Goal: Transaction & Acquisition: Purchase product/service

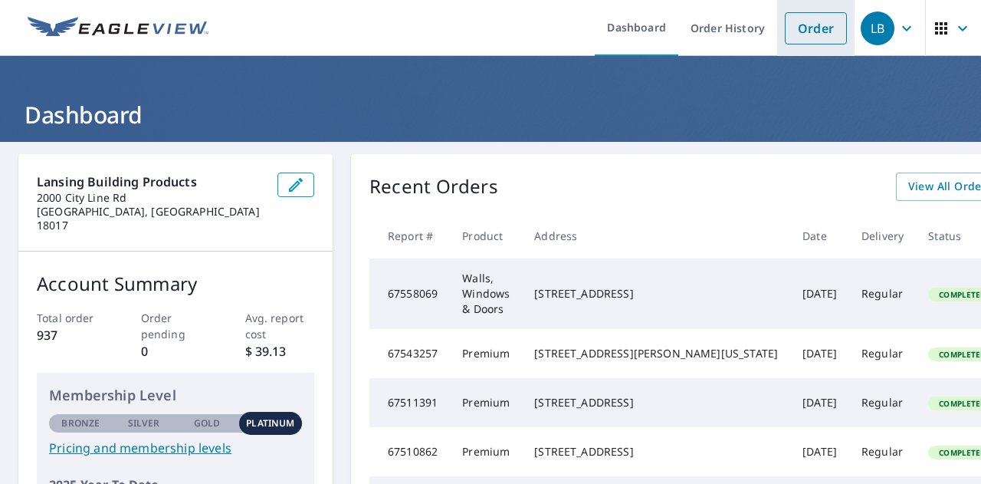
click at [802, 28] on link "Order" at bounding box center [816, 28] width 62 height 32
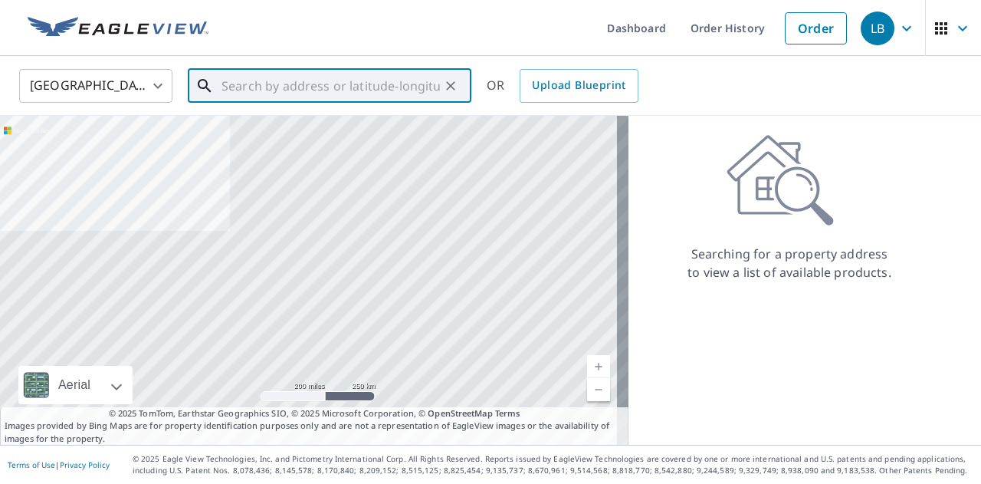
click at [274, 91] on input "text" at bounding box center [331, 85] width 218 height 43
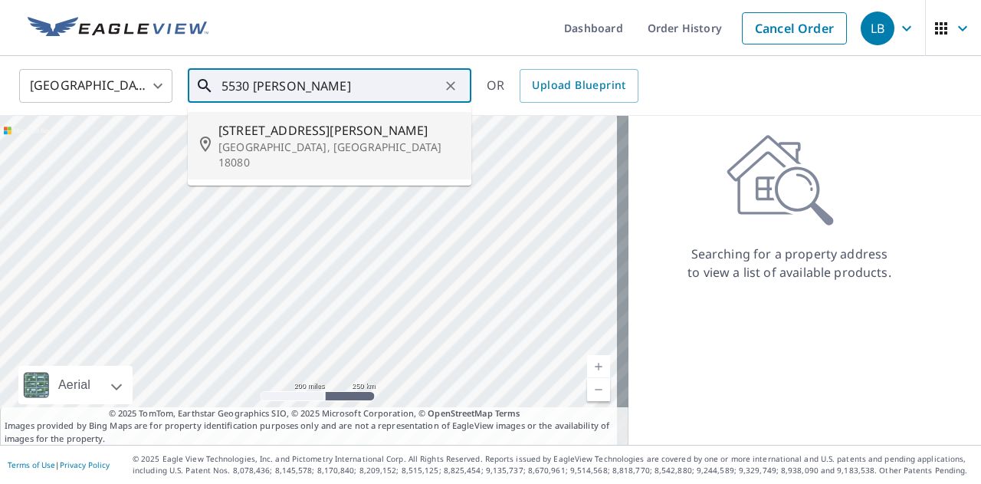
click at [299, 137] on span "[STREET_ADDRESS][PERSON_NAME]" at bounding box center [338, 130] width 241 height 18
type input "[STREET_ADDRESS][PERSON_NAME]"
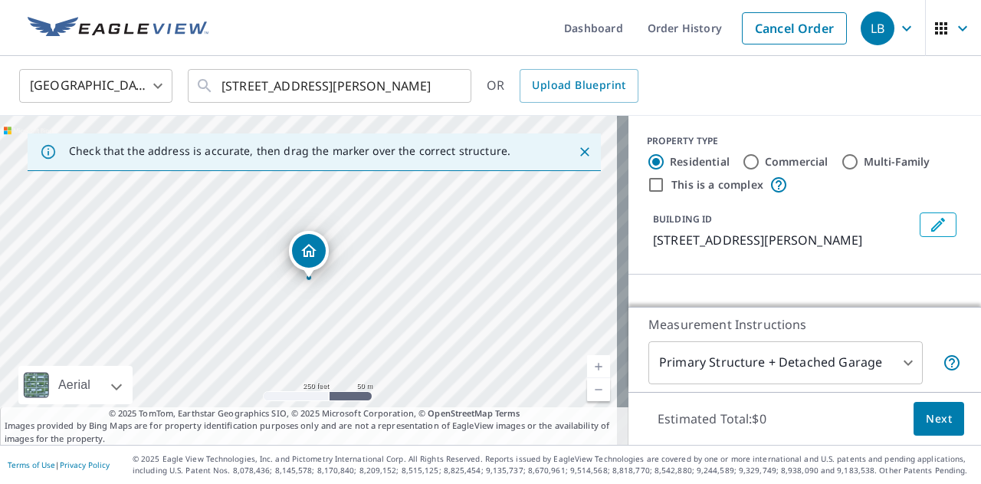
click at [593, 375] on link "Current Level 17, Zoom In" at bounding box center [598, 366] width 23 height 23
click at [593, 375] on link "Current Level 18, Zoom In" at bounding box center [598, 366] width 23 height 23
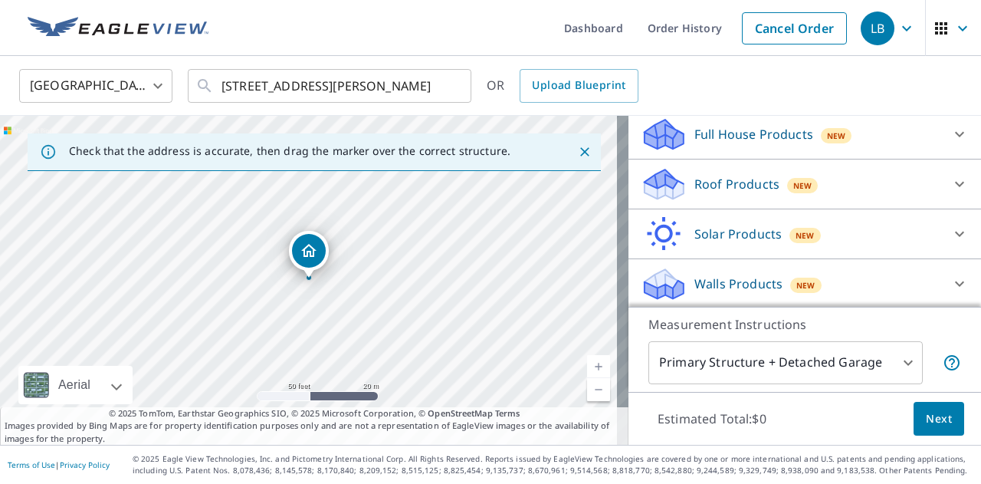
click at [950, 186] on icon at bounding box center [959, 184] width 18 height 18
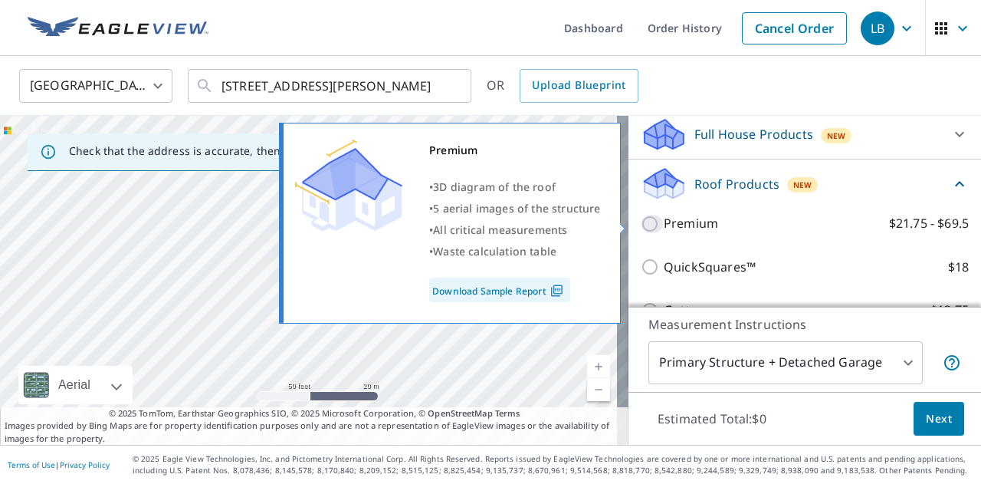
click at [641, 225] on input "Premium $21.75 - $69.5" at bounding box center [652, 224] width 23 height 18
checkbox input "true"
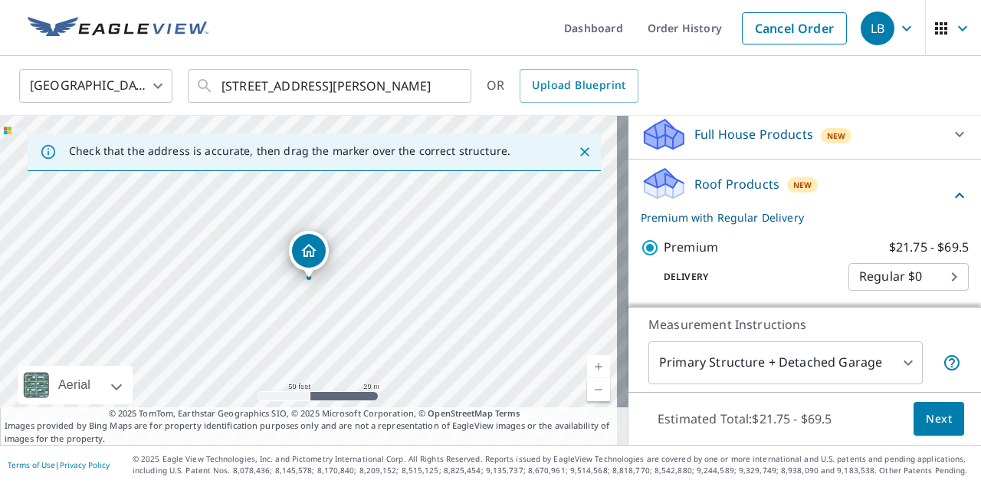
click at [931, 415] on span "Next" at bounding box center [939, 418] width 26 height 19
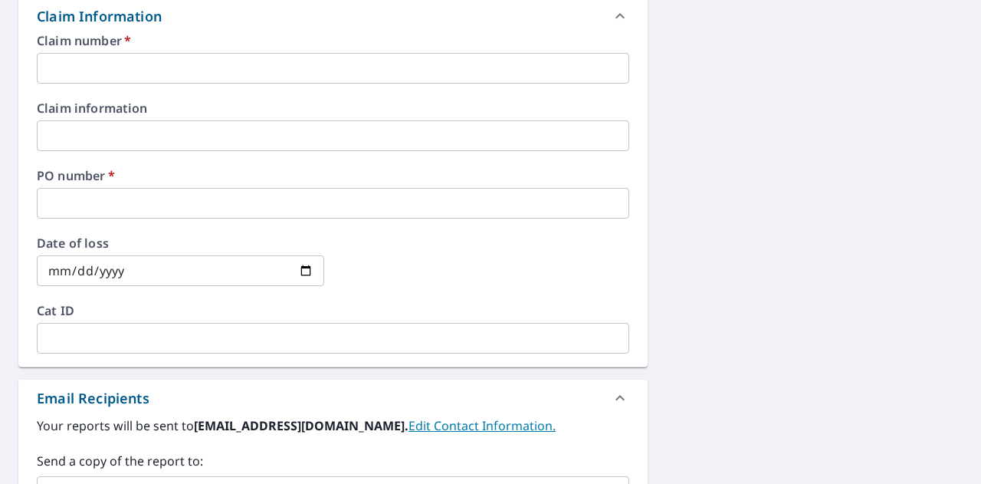
scroll to position [565, 0]
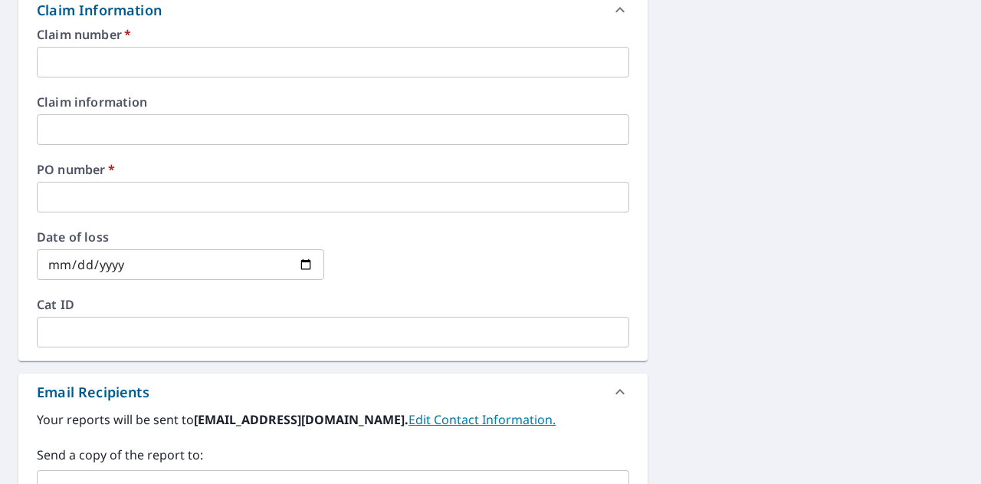
click at [136, 65] on input "text" at bounding box center [333, 62] width 593 height 31
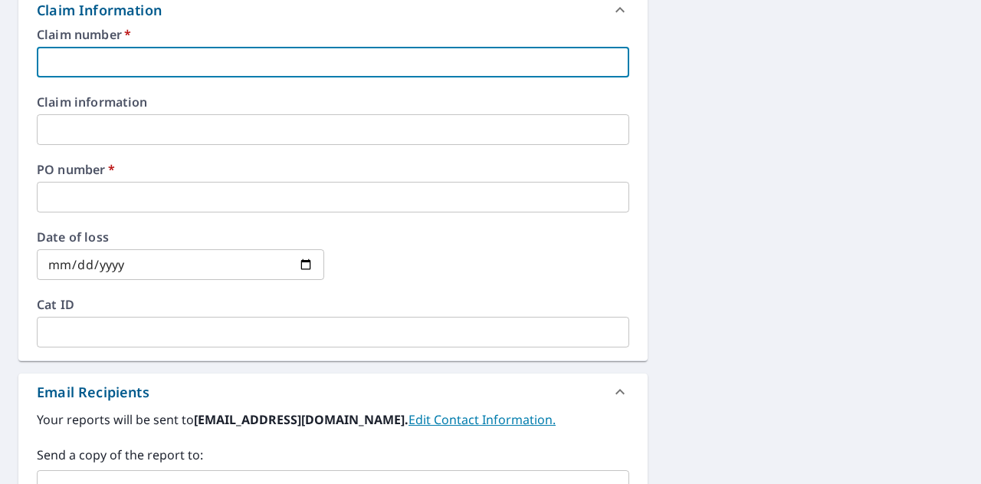
paste input "210880235438"
type input "210880235438 - [PERSON_NAME] Home Remodeling"
click at [146, 186] on input "text" at bounding box center [333, 197] width 593 height 31
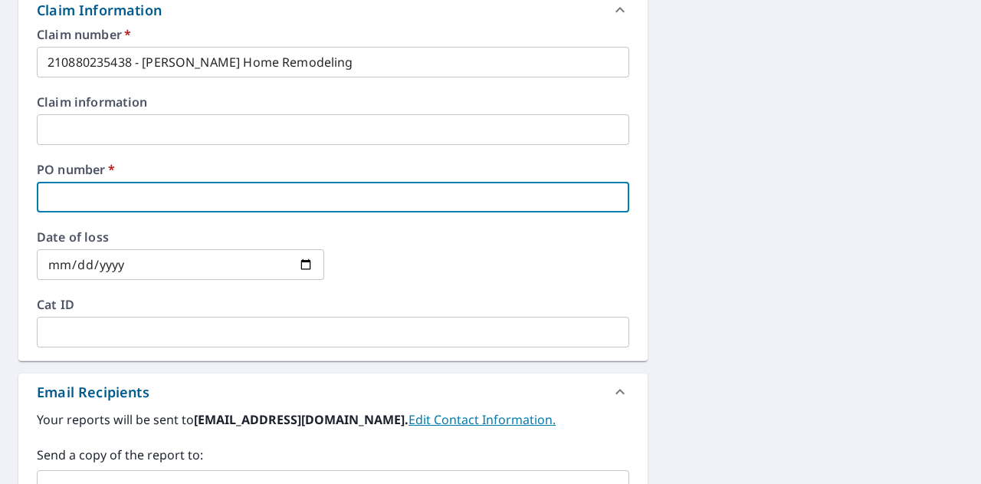
type input "[PERSON_NAME]"
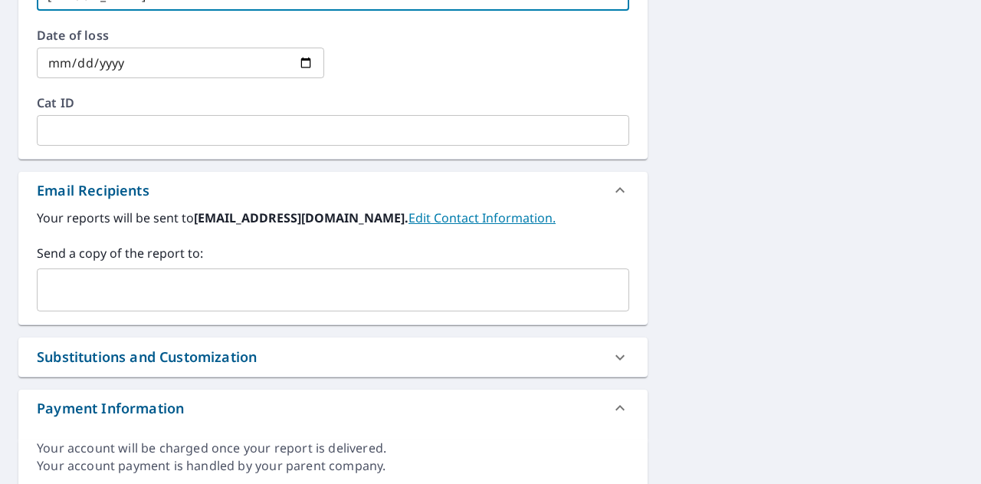
scroll to position [780, 0]
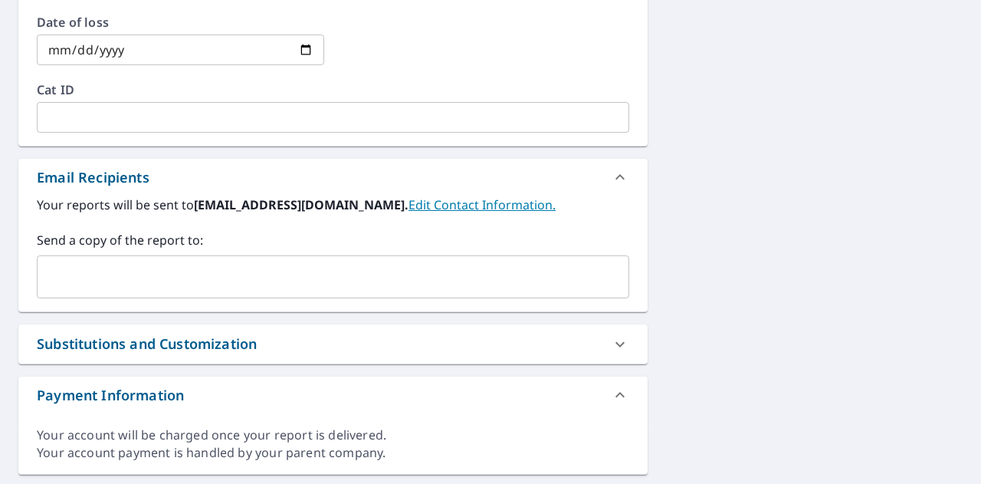
click at [163, 285] on input "text" at bounding box center [322, 276] width 556 height 29
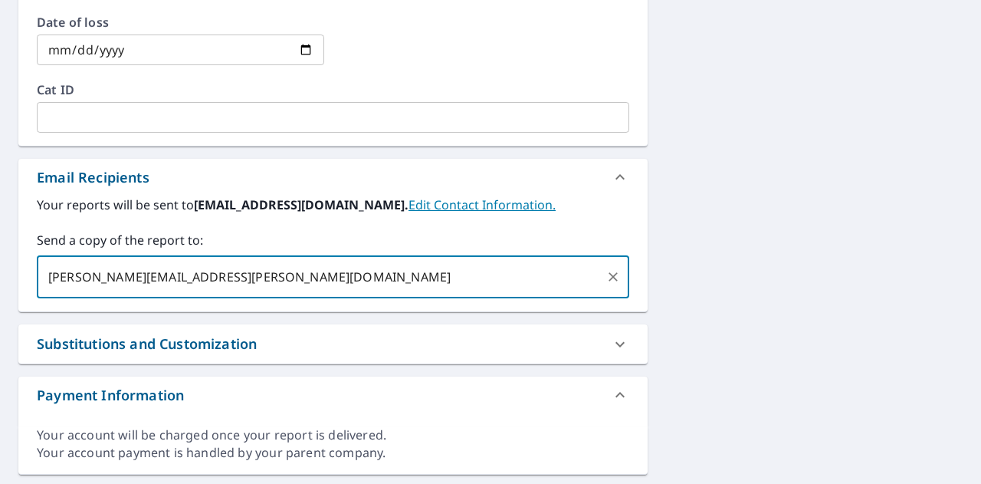
type input "[PERSON_NAME][EMAIL_ADDRESS][PERSON_NAME][DOMAIN_NAME]"
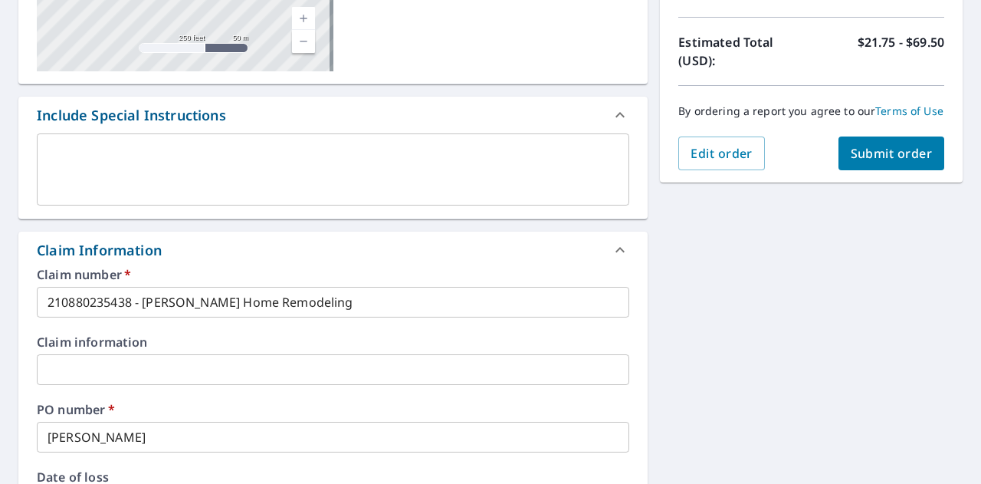
scroll to position [317, 0]
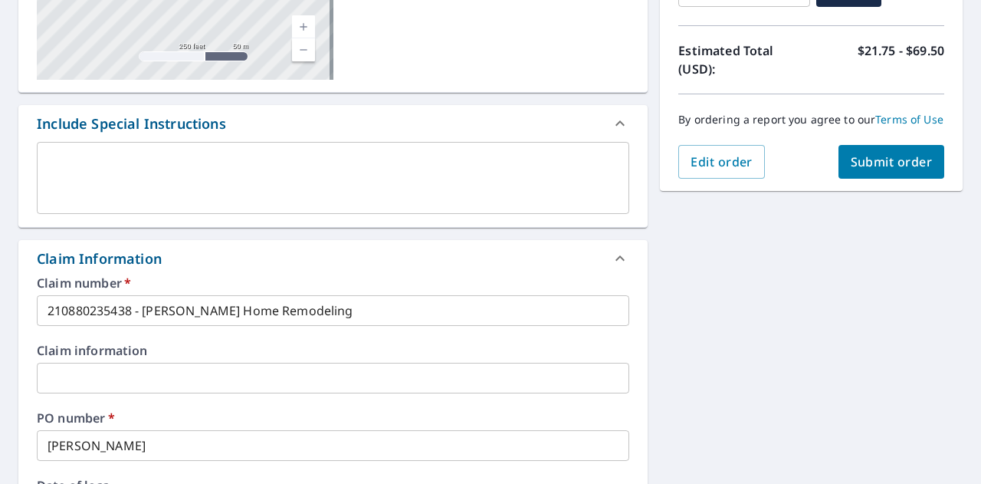
click at [879, 170] on span "Submit order" at bounding box center [892, 161] width 82 height 17
